Goal: Task Accomplishment & Management: Complete application form

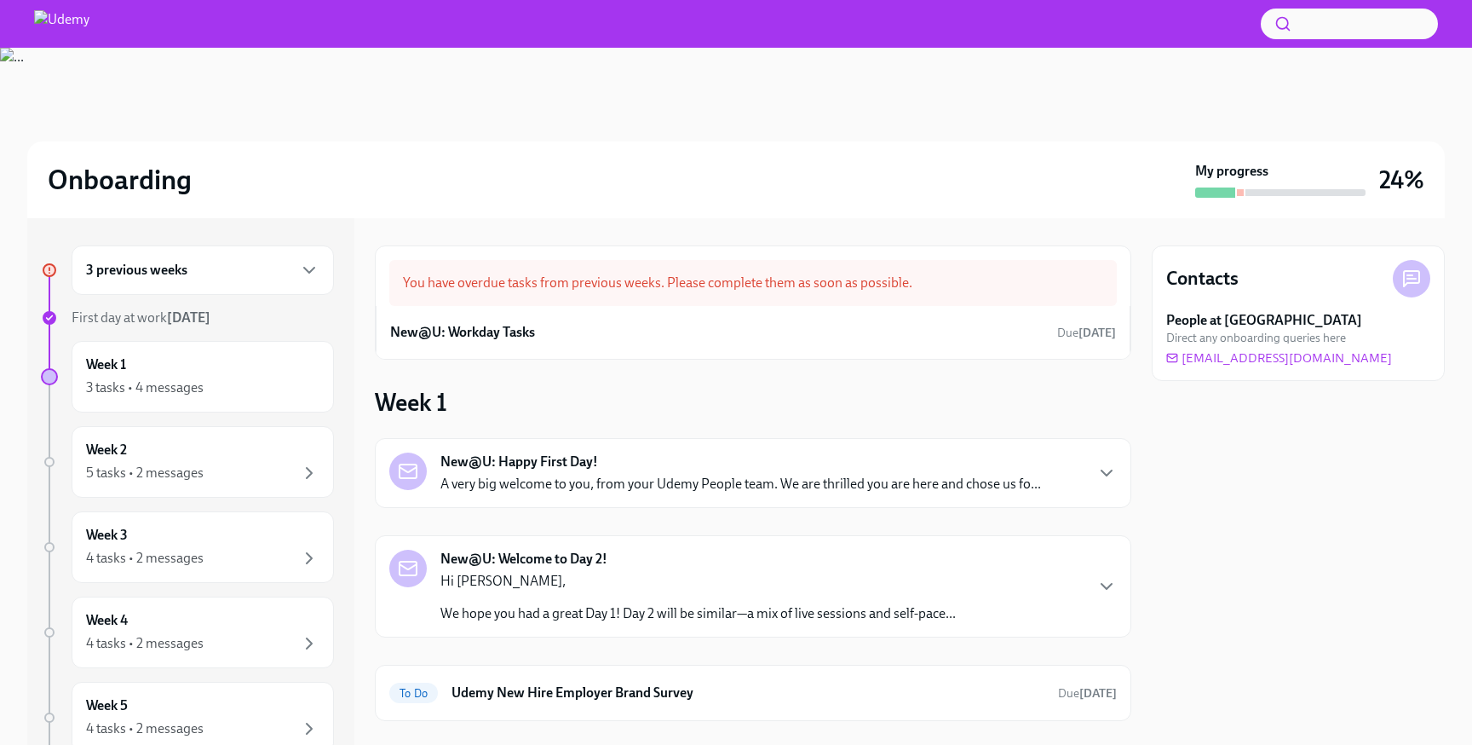
click at [245, 279] on div "3 previous weeks" at bounding box center [202, 270] width 233 height 20
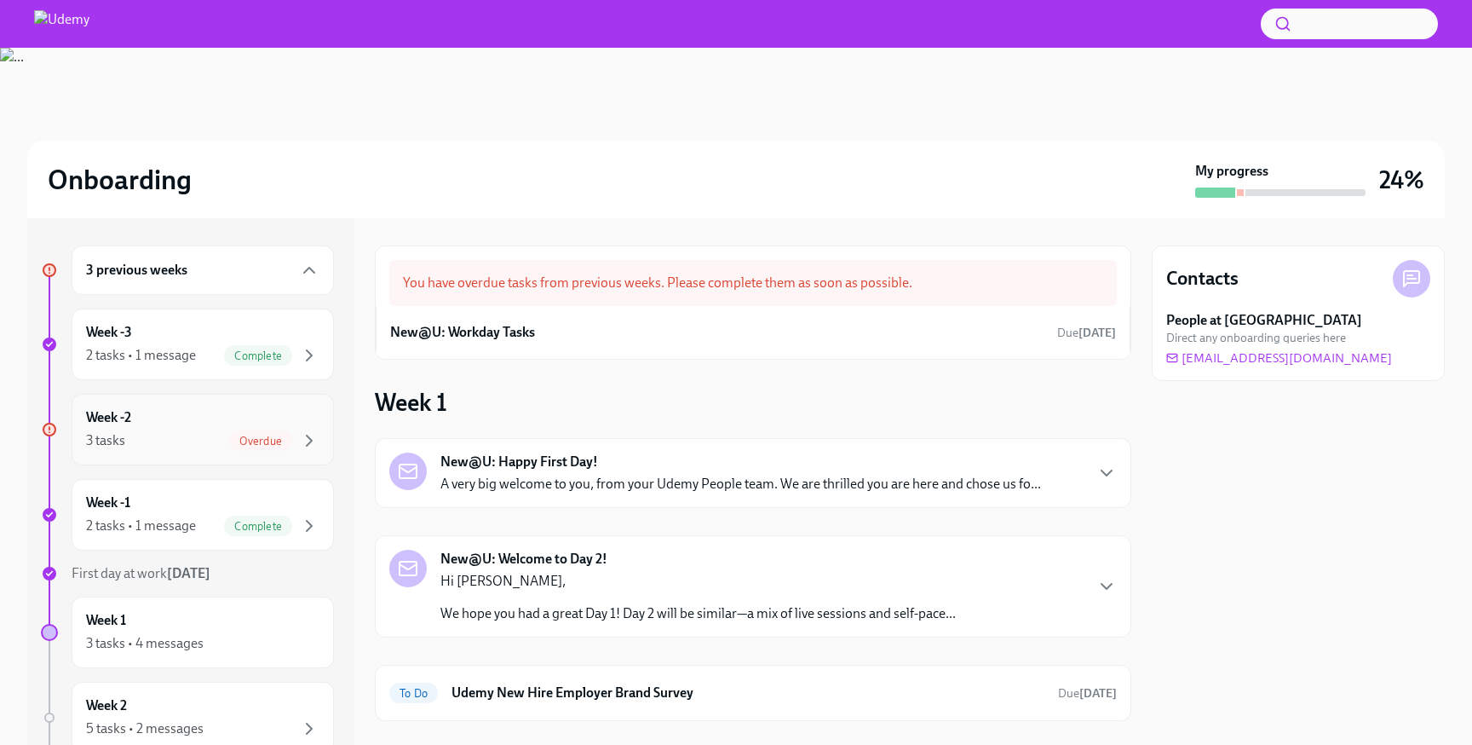
click at [228, 418] on div "Week -2 3 tasks Overdue" at bounding box center [202, 429] width 233 height 43
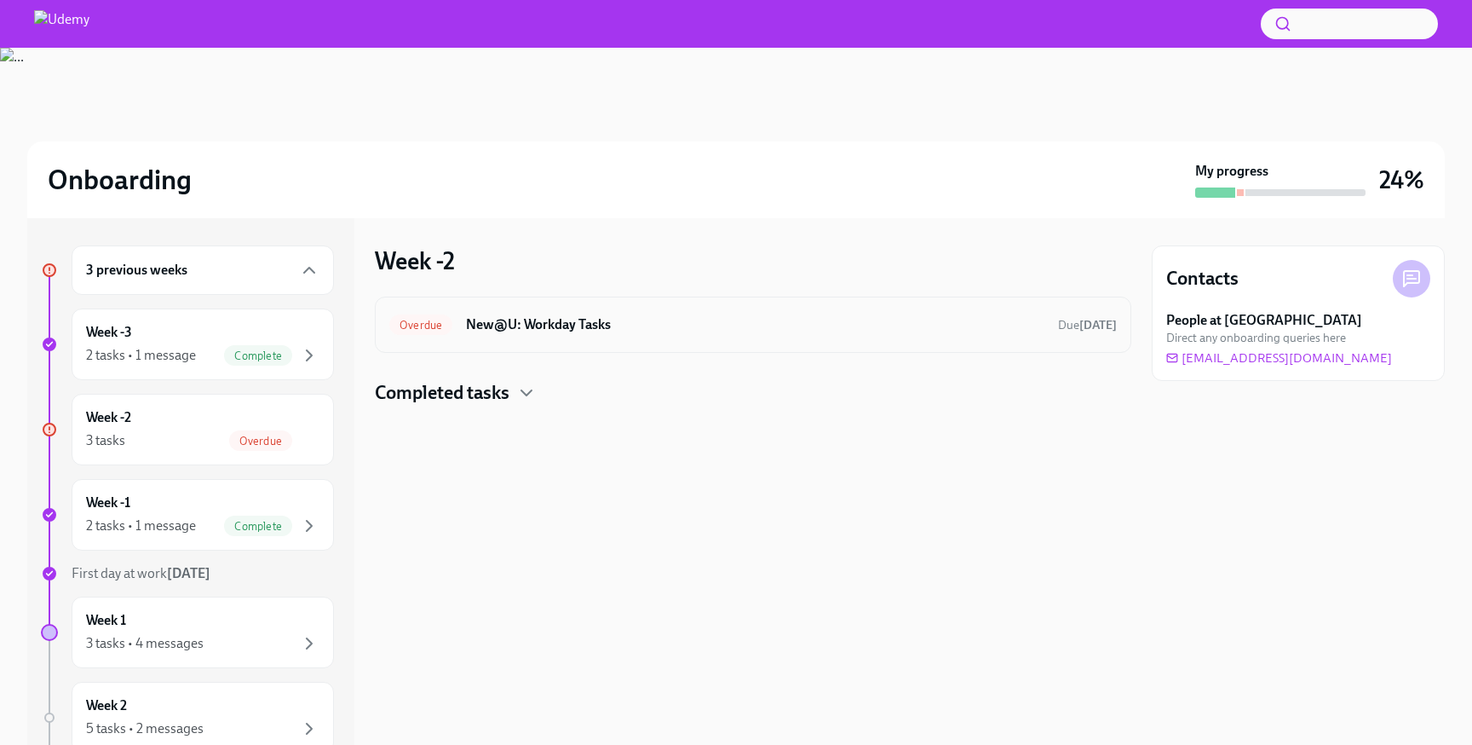
click at [483, 314] on div "Overdue New@U: Workday Tasks Due [DATE]" at bounding box center [752, 324] width 727 height 27
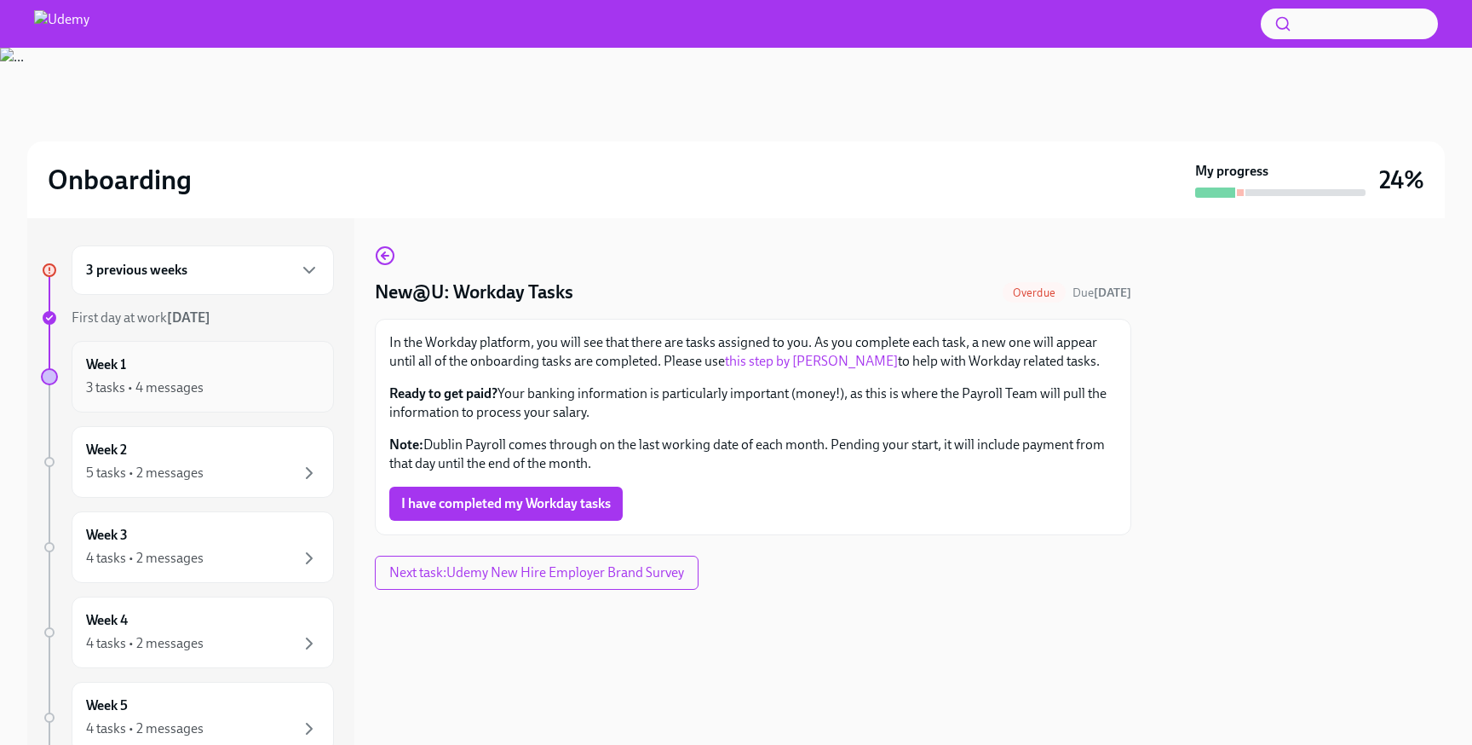
click at [180, 382] on div "3 tasks • 4 messages" at bounding box center [145, 387] width 118 height 19
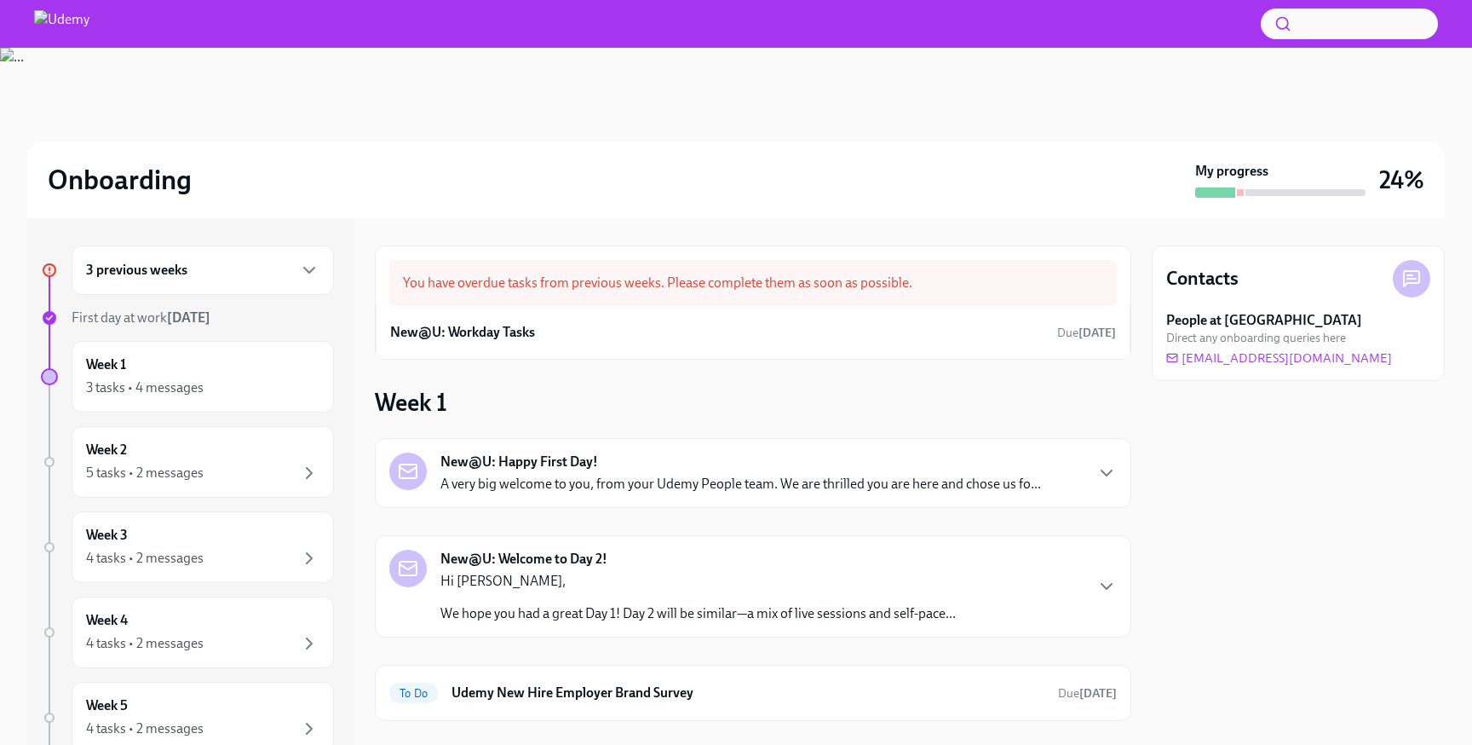
scroll to position [136, 0]
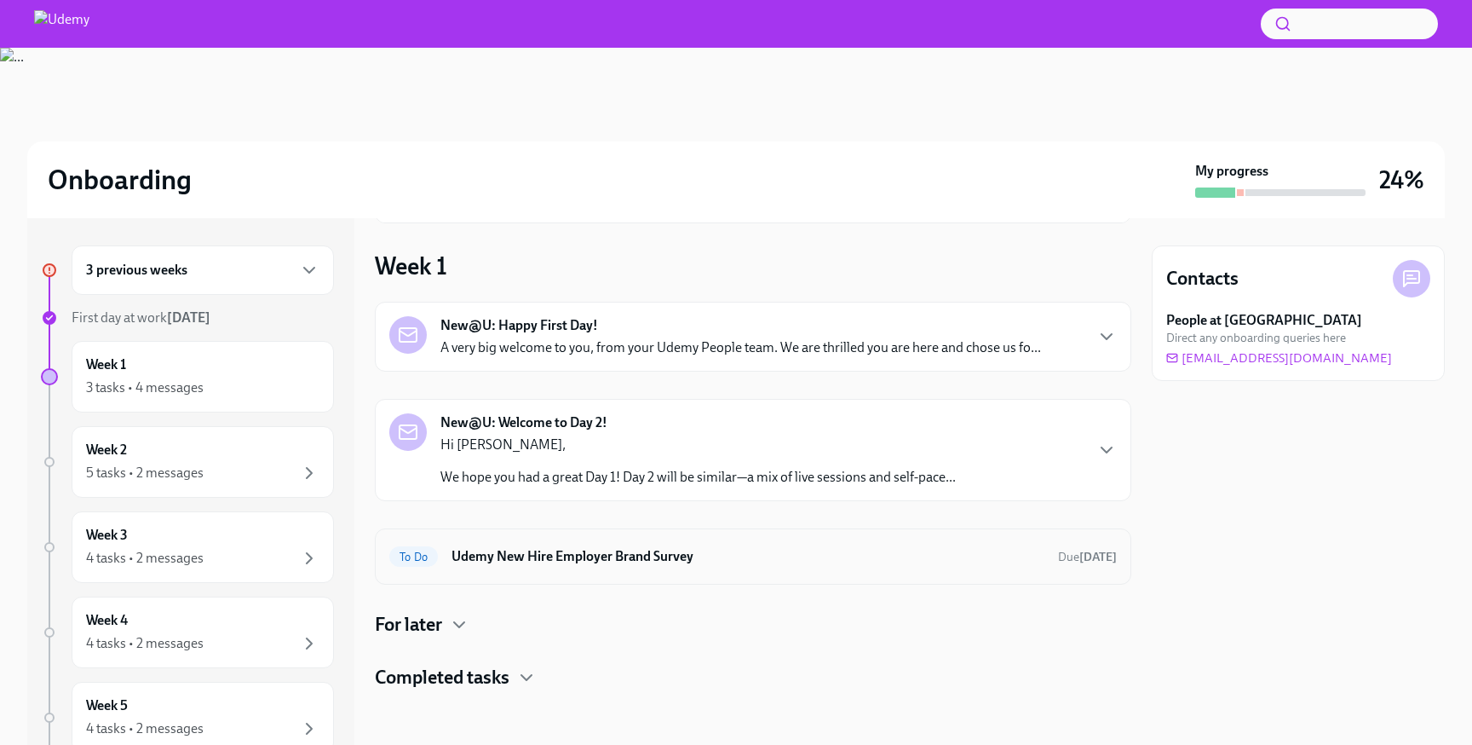
click at [653, 557] on h6 "Udemy New Hire Employer Brand Survey" at bounding box center [747, 556] width 593 height 19
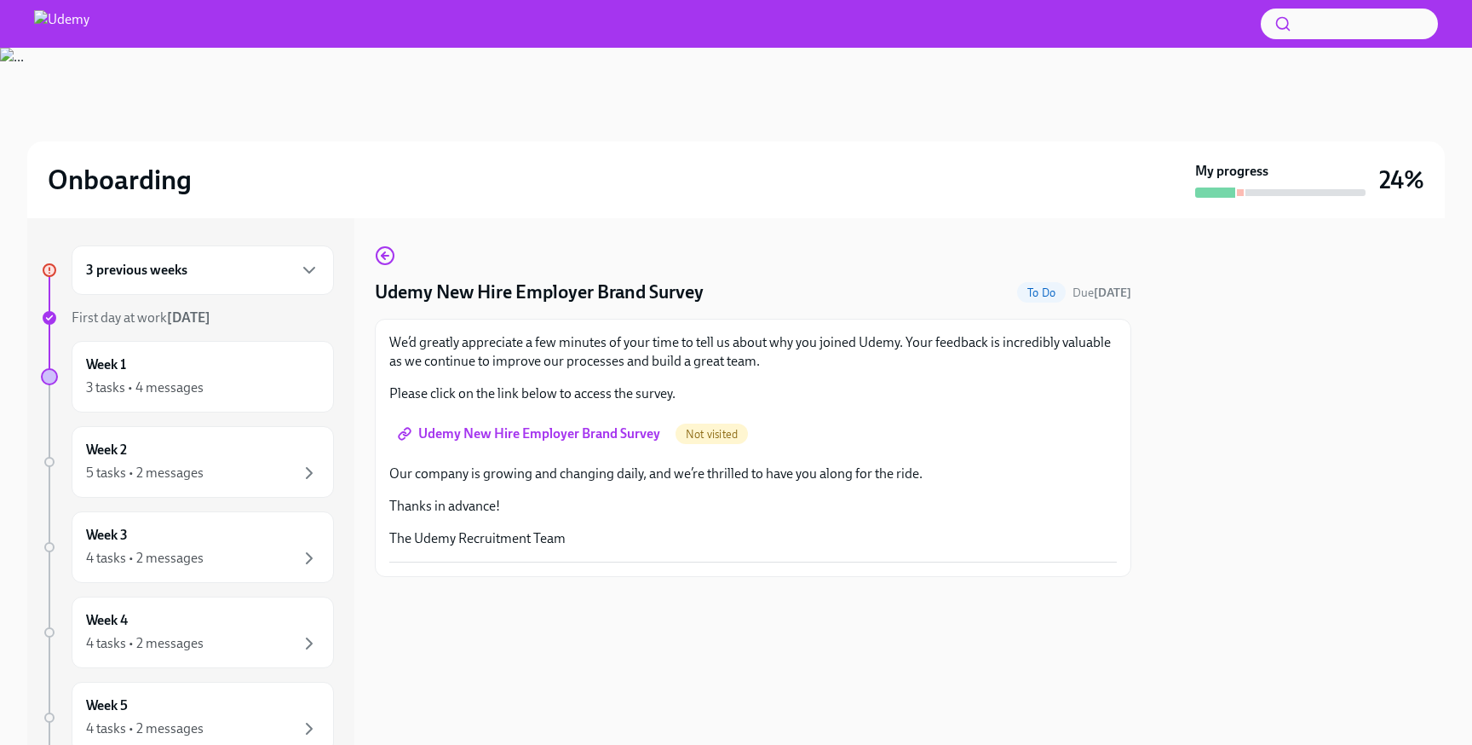
click at [600, 435] on span "Udemy New Hire Employer Brand Survey" at bounding box center [530, 433] width 259 height 17
click at [182, 373] on div "Week 1 3 tasks • 4 messages" at bounding box center [202, 376] width 233 height 43
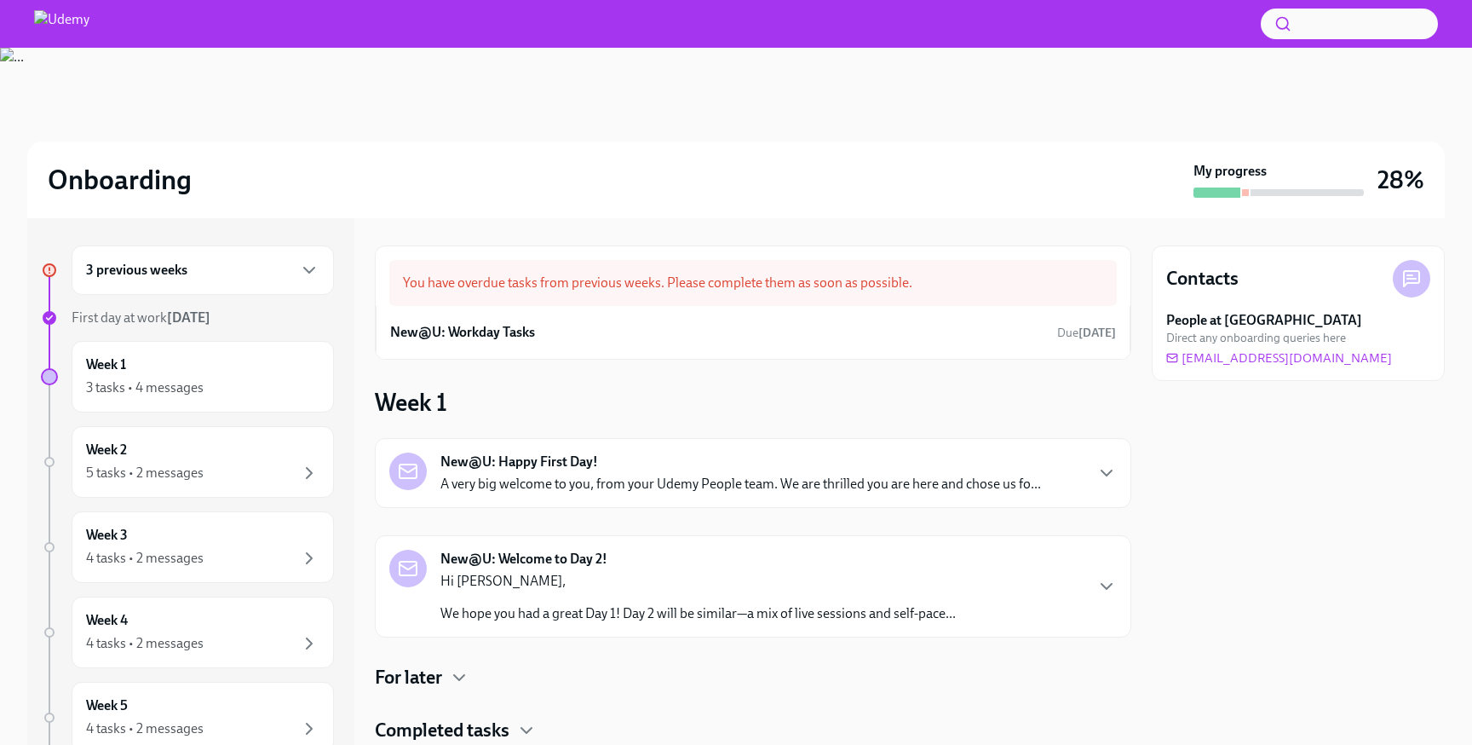
scroll to position [53, 0]
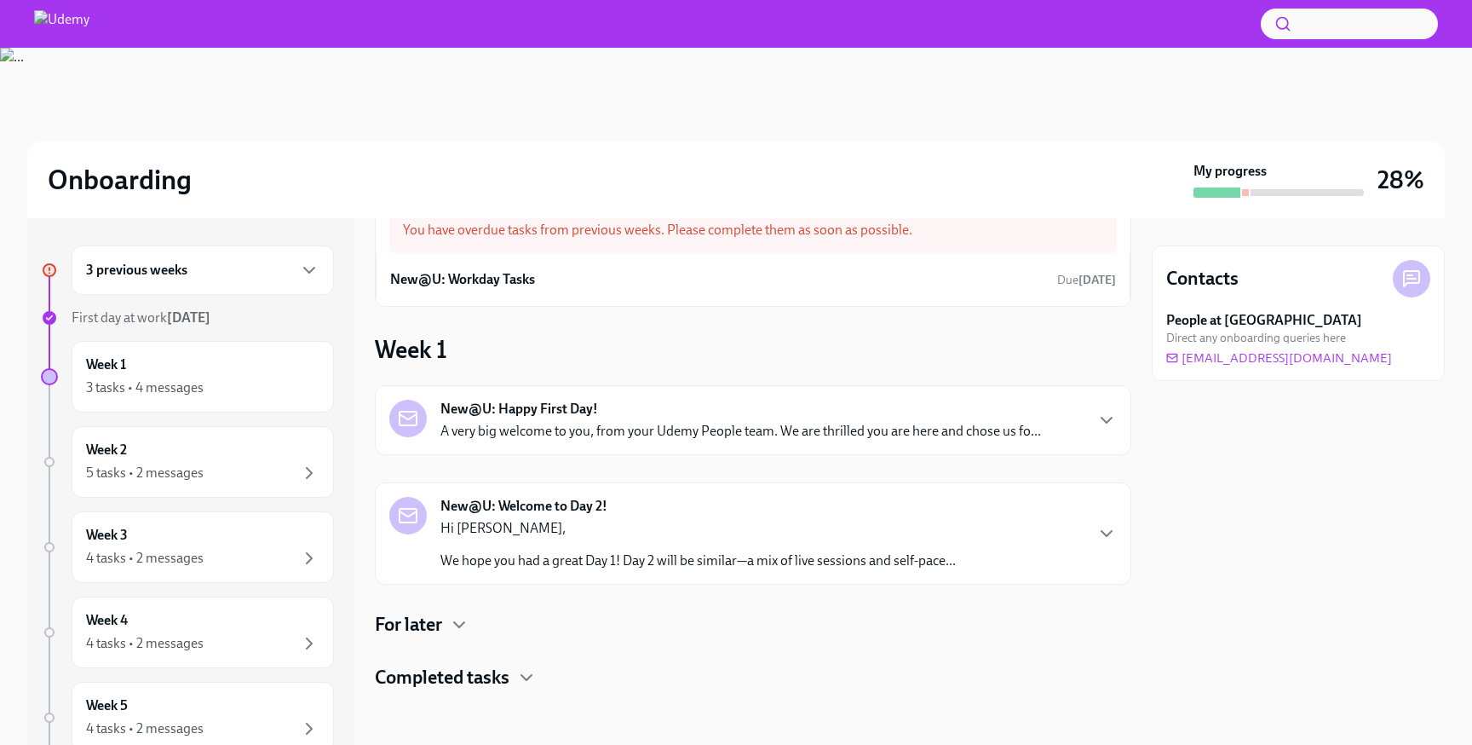
click at [741, 511] on div "New@U: Welcome to Day 2! Hi [PERSON_NAME], We hope you had a great Day 1! Day 2…" at bounding box center [697, 533] width 515 height 73
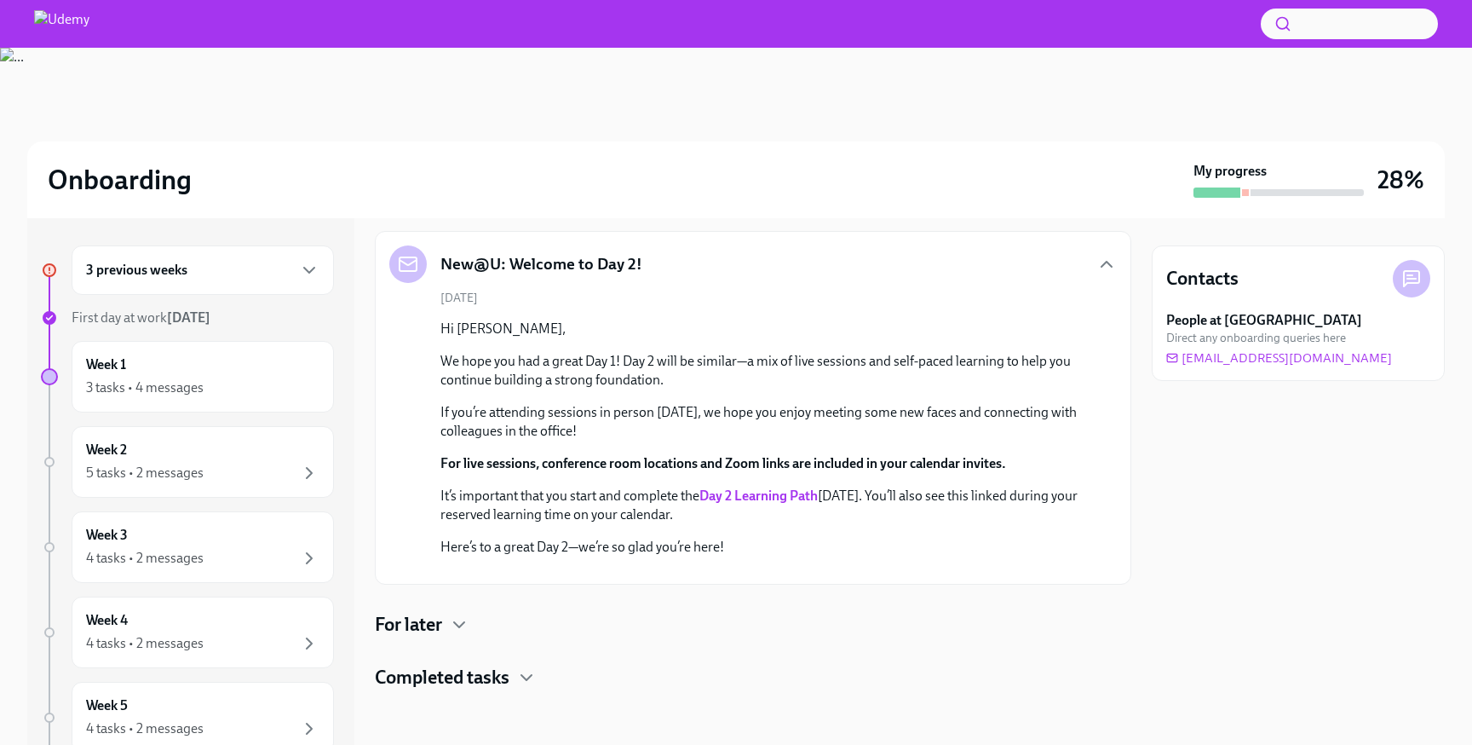
scroll to position [578, 0]
click at [434, 616] on h4 "For later" at bounding box center [408, 625] width 67 height 26
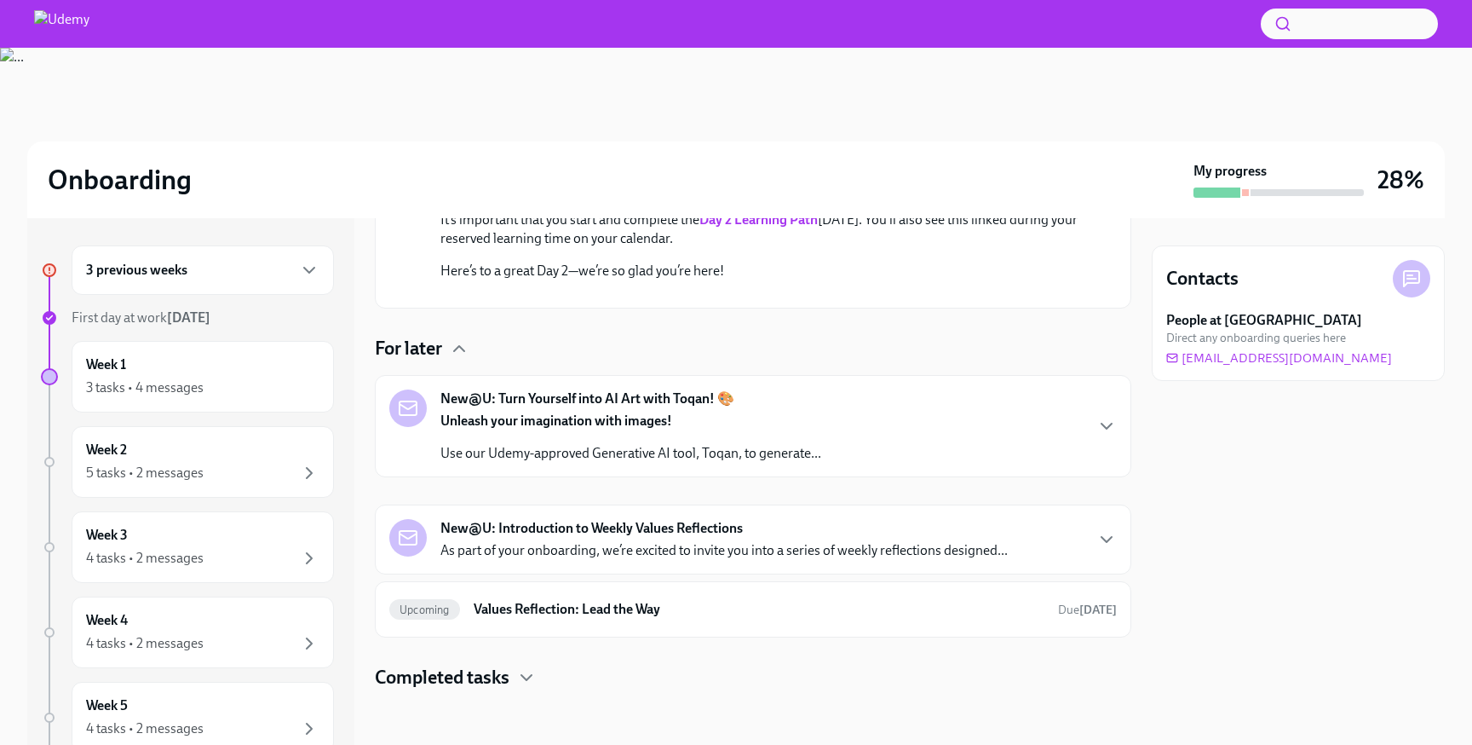
scroll to position [854, 0]
click at [633, 603] on h6 "Values Reflection: Lead the Way" at bounding box center [759, 609] width 571 height 19
